Goal: Find specific page/section: Find specific page/section

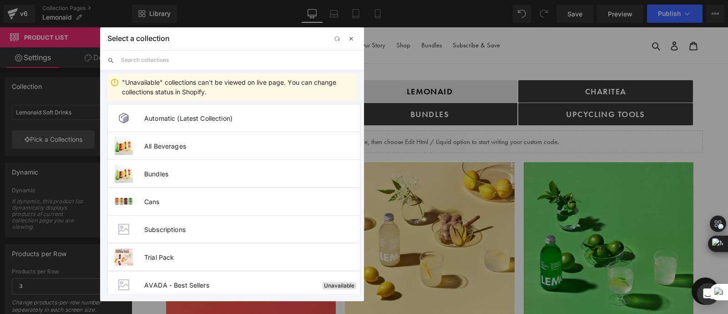
click at [353, 38] on span "button" at bounding box center [351, 38] width 7 height 7
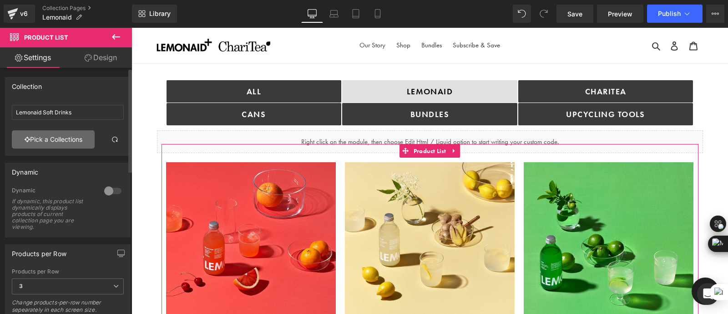
click at [74, 144] on link "Pick a Collections" at bounding box center [53, 139] width 83 height 18
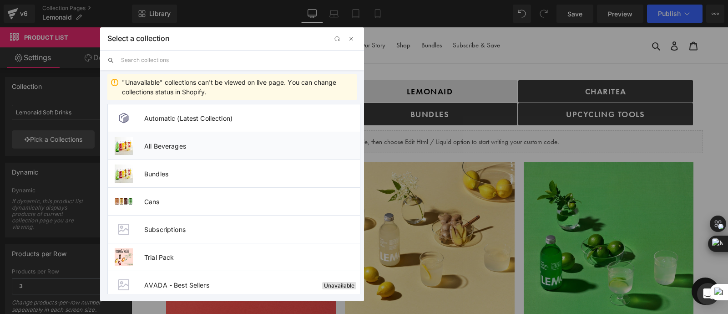
click at [191, 149] on span "All Beverages" at bounding box center [252, 146] width 216 height 8
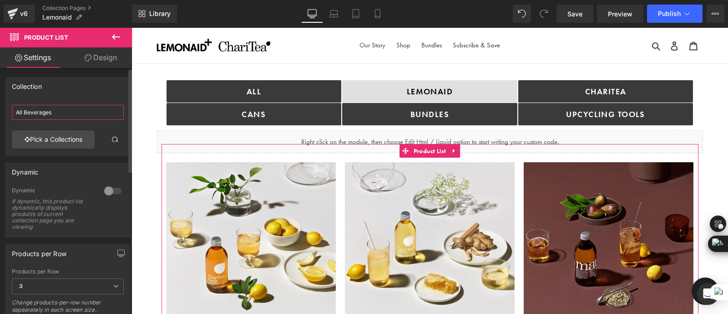
click at [64, 115] on input "All Beverages" at bounding box center [68, 112] width 112 height 15
click at [66, 128] on div at bounding box center [68, 127] width 112 height 6
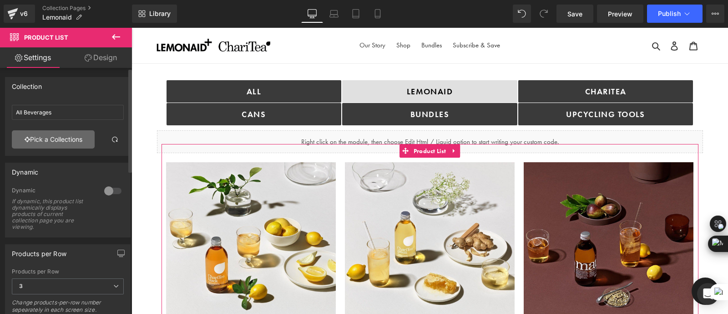
click at [69, 137] on link "Pick a Collections" at bounding box center [53, 139] width 83 height 18
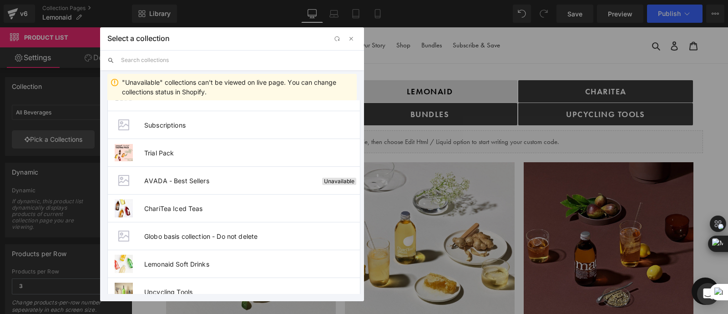
scroll to position [118, 0]
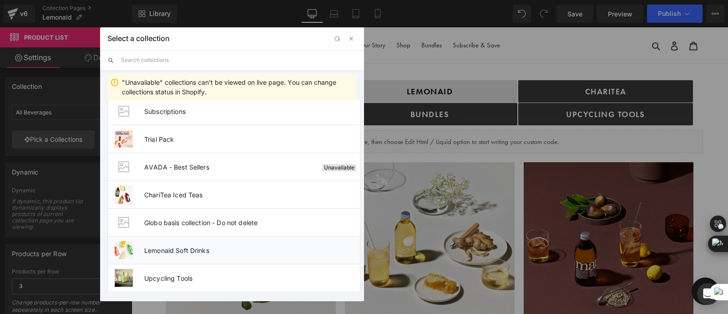
click at [213, 247] on span "Lemonaid Soft Drinks" at bounding box center [252, 250] width 216 height 8
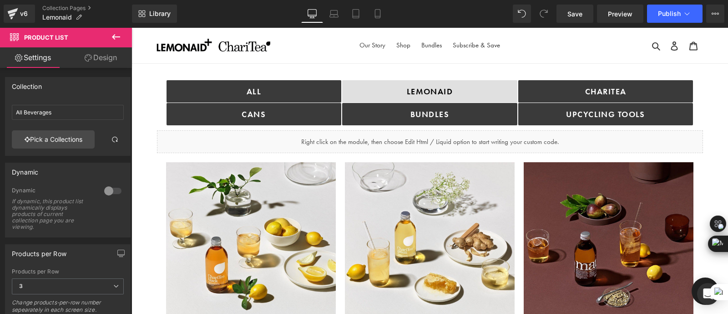
type input "Lemonaid Soft Drinks"
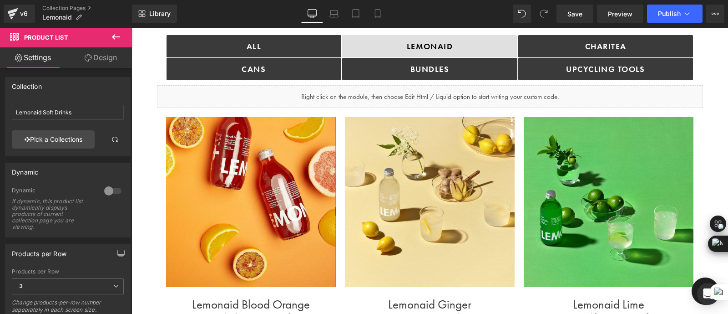
scroll to position [0, 0]
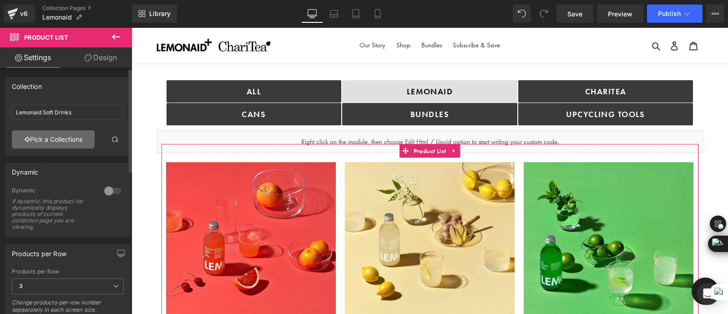
click at [76, 136] on link "Pick a Collections" at bounding box center [53, 139] width 83 height 18
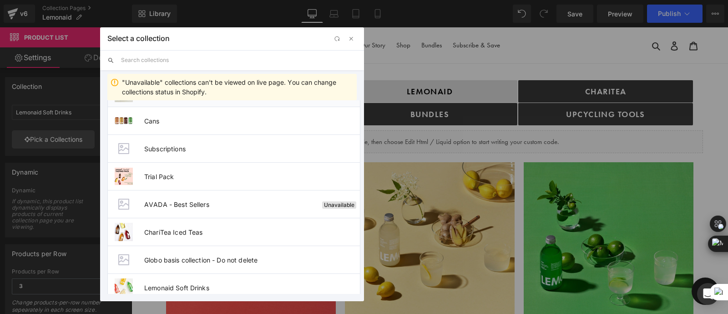
scroll to position [118, 0]
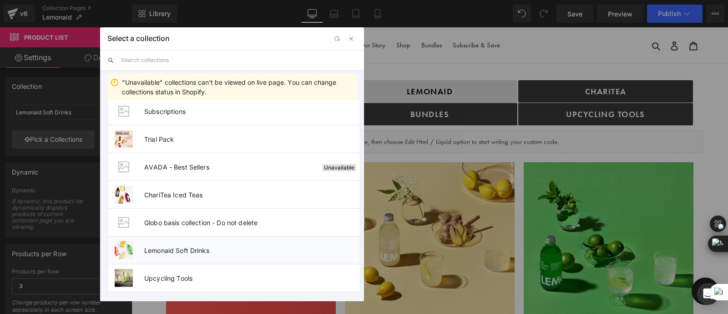
click at [198, 246] on span "Lemonaid Soft Drinks" at bounding box center [252, 250] width 216 height 8
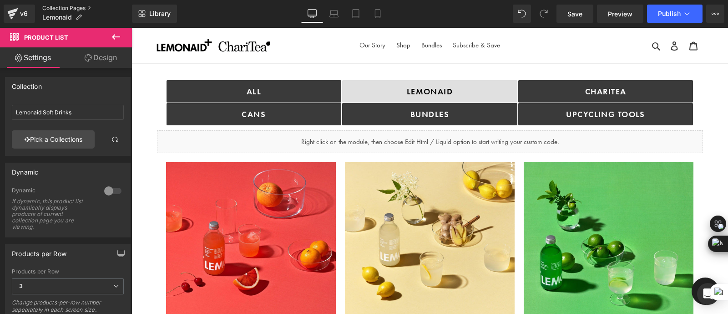
drag, startPoint x: 73, startPoint y: 8, endPoint x: 300, endPoint y: 15, distance: 226.8
click at [73, 8] on link "Collection Pages" at bounding box center [87, 8] width 90 height 7
